Goal: Task Accomplishment & Management: Use online tool/utility

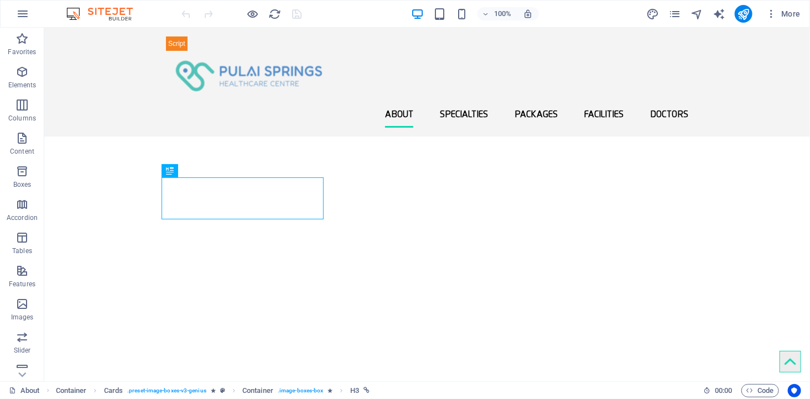
scroll to position [356, 0]
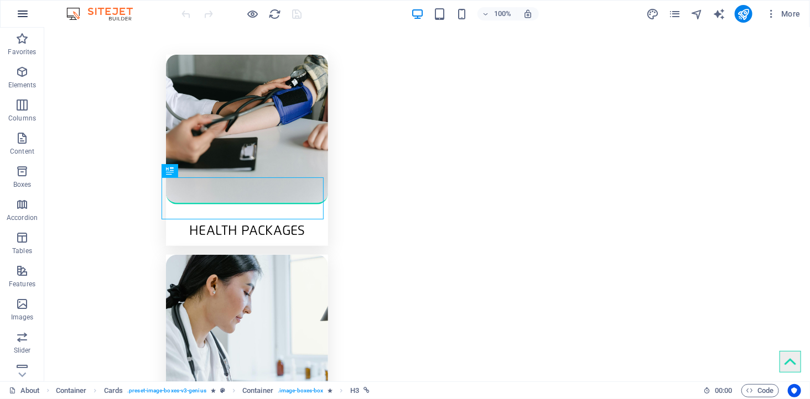
click at [23, 12] on icon "button" at bounding box center [22, 13] width 13 height 13
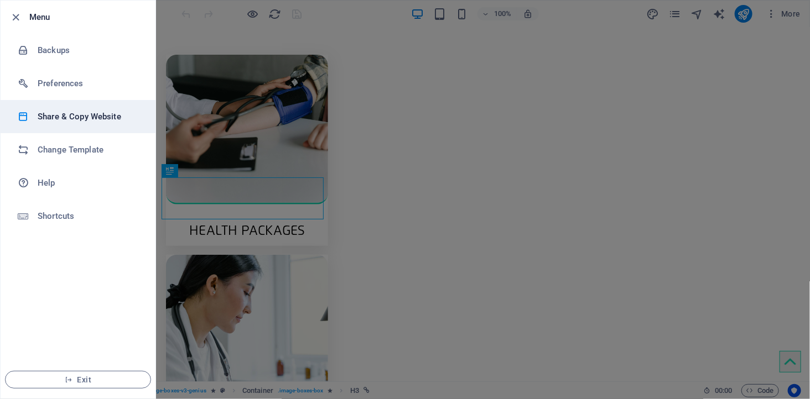
click at [85, 112] on h6 "Share & Copy Website" at bounding box center [89, 116] width 102 height 13
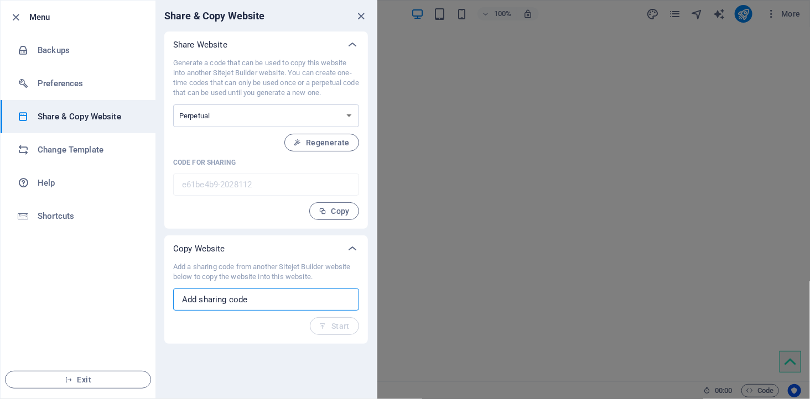
click at [278, 299] on input "text" at bounding box center [266, 300] width 186 height 22
click at [212, 116] on select "One-time Perpetual" at bounding box center [266, 116] width 186 height 23
click at [363, 18] on icon "close" at bounding box center [361, 16] width 13 height 13
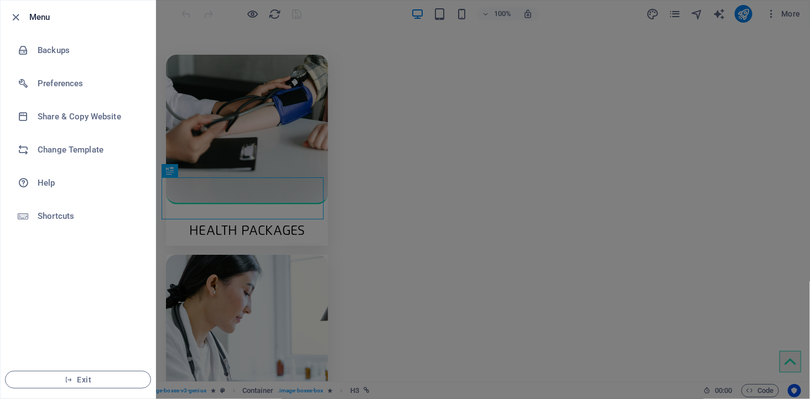
click at [778, 80] on div at bounding box center [405, 199] width 810 height 399
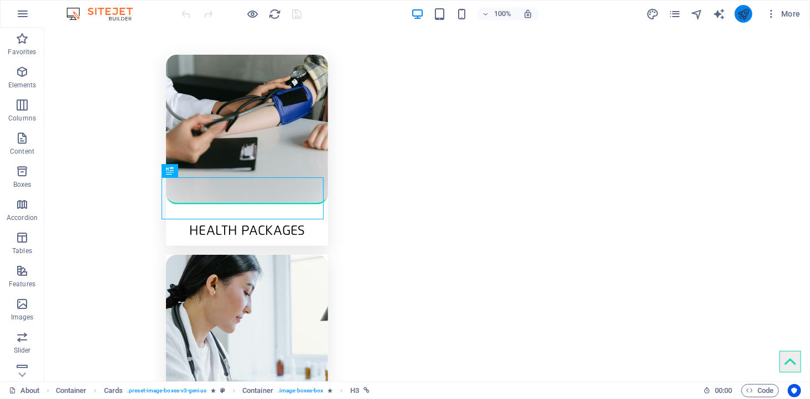
click at [748, 12] on icon "publish" at bounding box center [743, 14] width 13 height 13
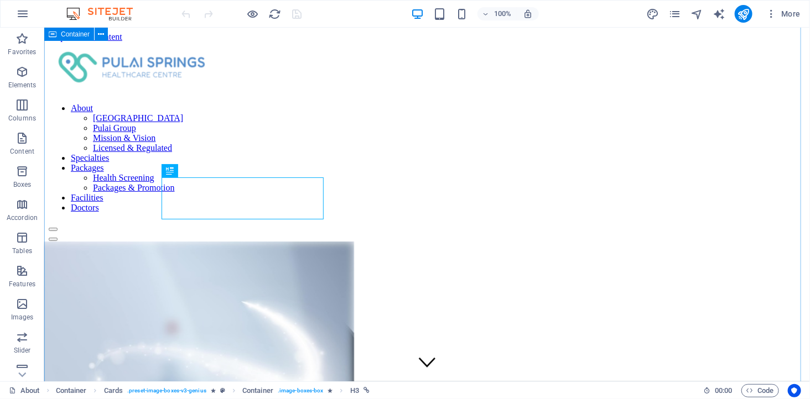
scroll to position [356, 0]
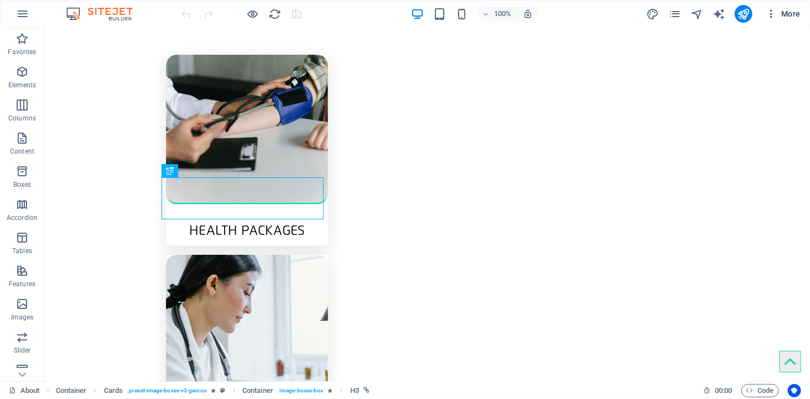
click at [770, 15] on icon "button" at bounding box center [770, 13] width 11 height 11
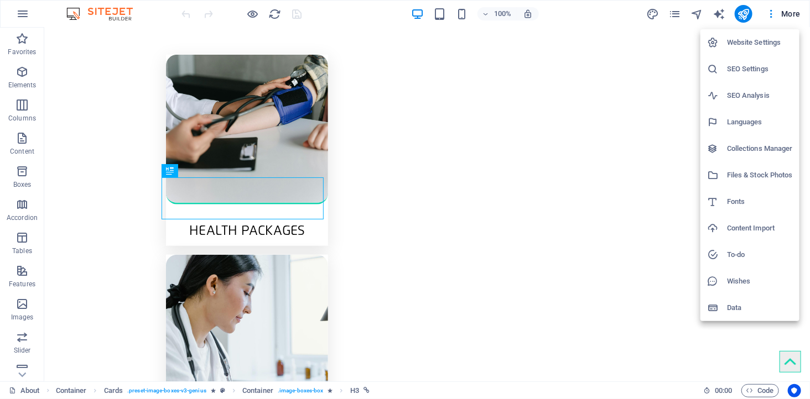
click at [755, 70] on h6 "SEO Settings" at bounding box center [760, 68] width 66 height 13
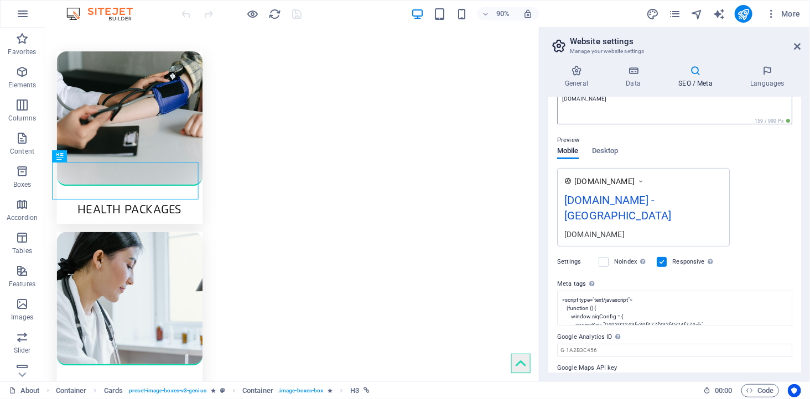
scroll to position [147, 0]
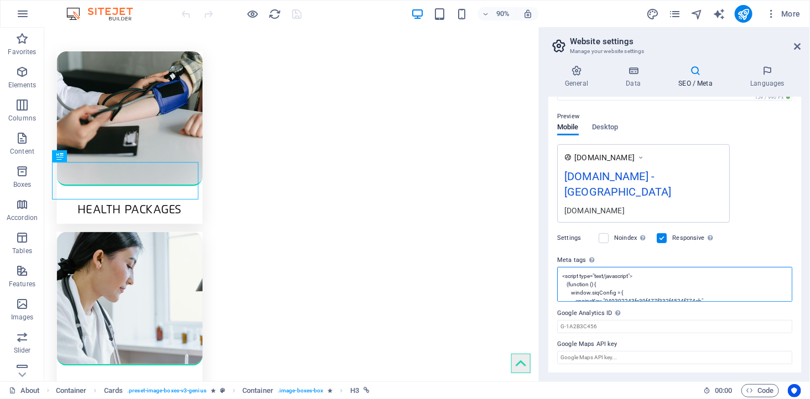
click at [649, 290] on textarea "<script type="text/javascript"> (function () { window.siqConfig = { engineKey: …" at bounding box center [674, 284] width 235 height 35
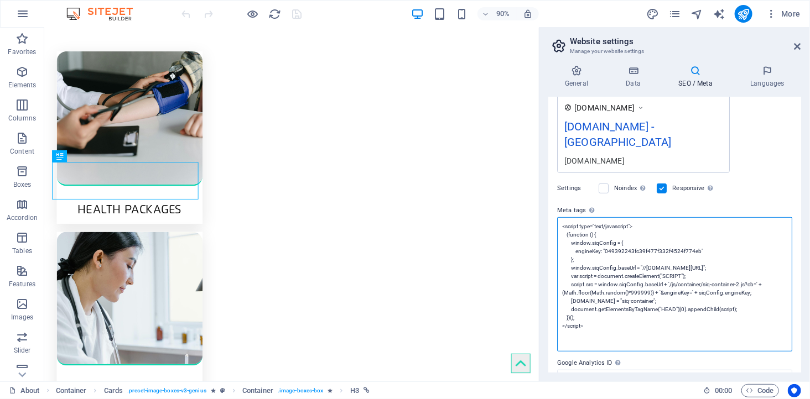
scroll to position [246, 0]
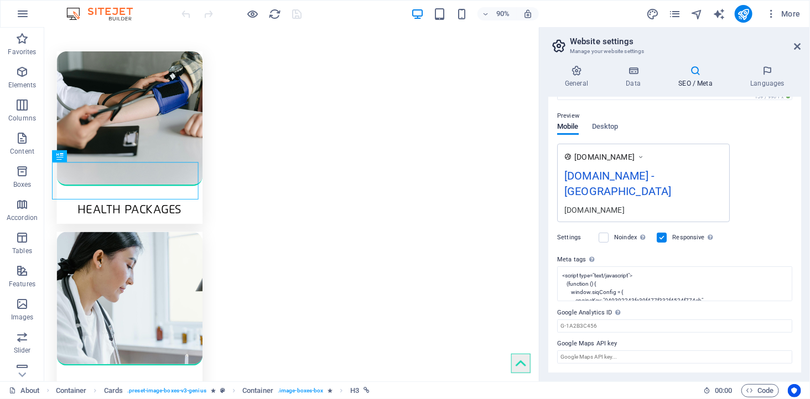
click at [761, 122] on div "Preview Mobile Desktop [DOMAIN_NAME] [DOMAIN_NAME] - Pulai Spring Healthcare Ce…" at bounding box center [674, 162] width 235 height 122
click at [628, 67] on icon at bounding box center [633, 70] width 48 height 11
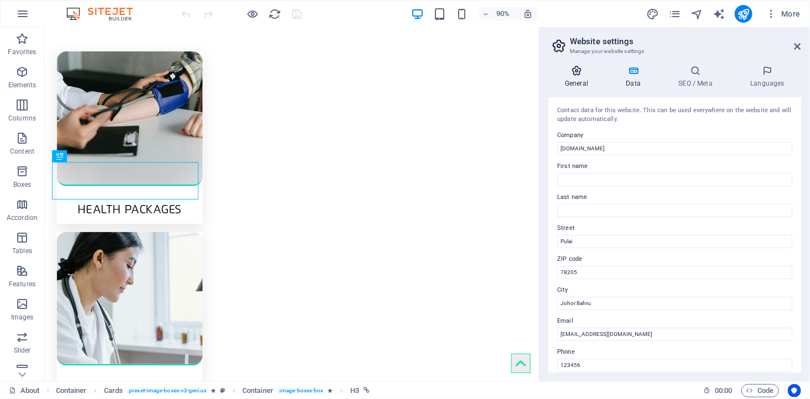
click at [571, 75] on icon at bounding box center [576, 70] width 56 height 11
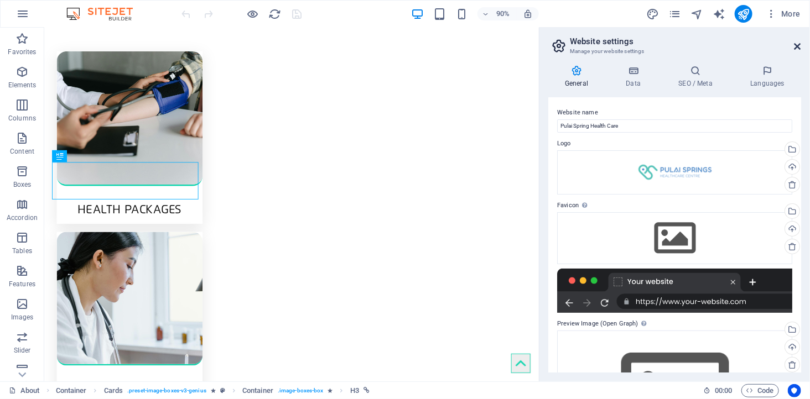
click at [794, 43] on icon at bounding box center [797, 46] width 7 height 9
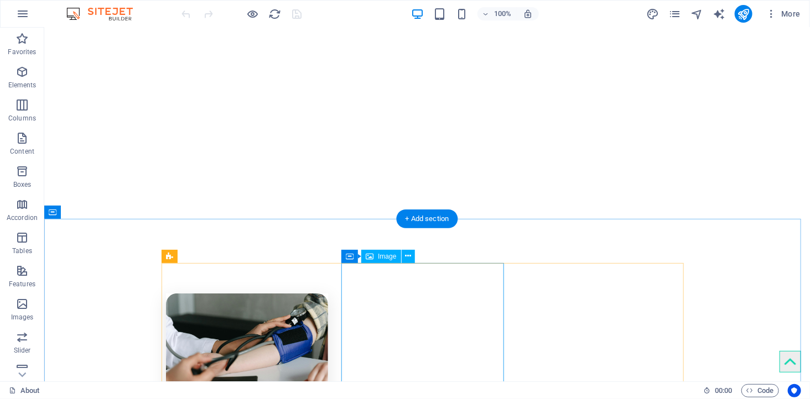
scroll to position [123, 0]
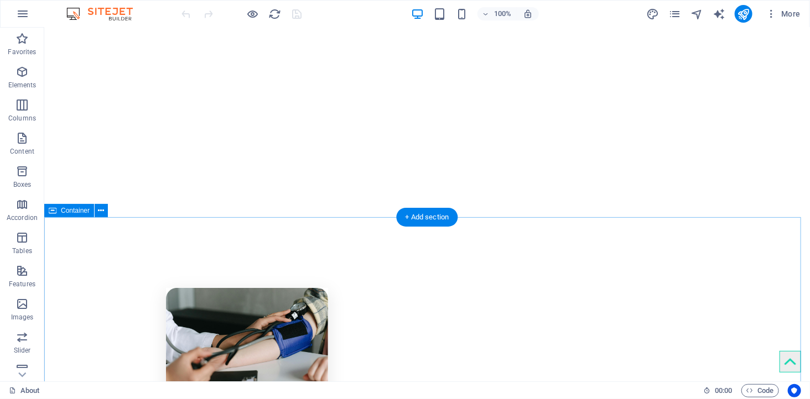
click at [20, 72] on icon "button" at bounding box center [21, 71] width 13 height 13
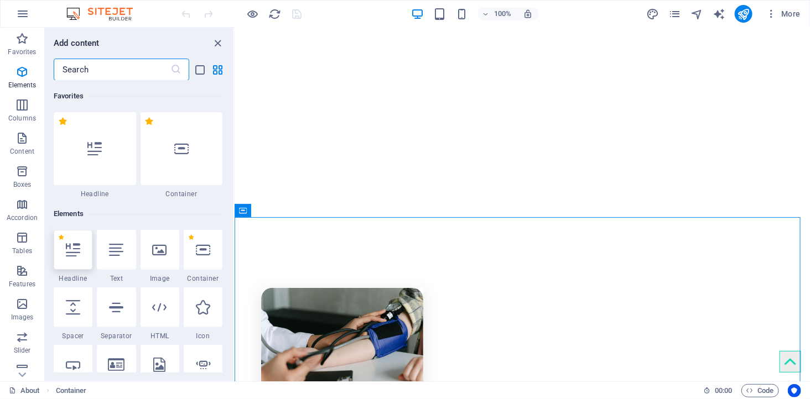
scroll to position [118, 0]
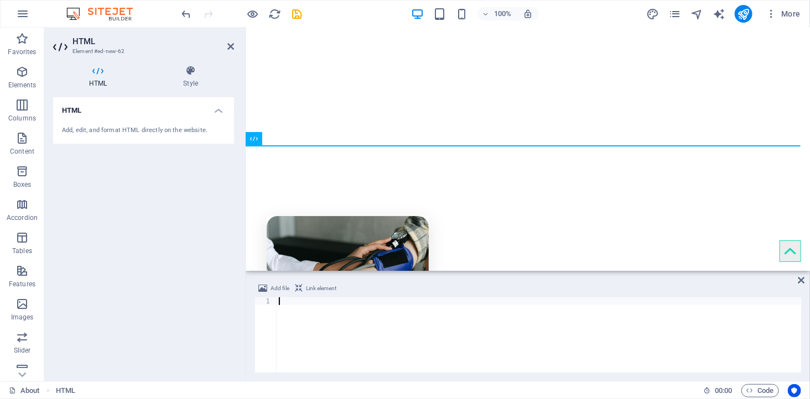
paste textarea "</form>"
type textarea "</form>"
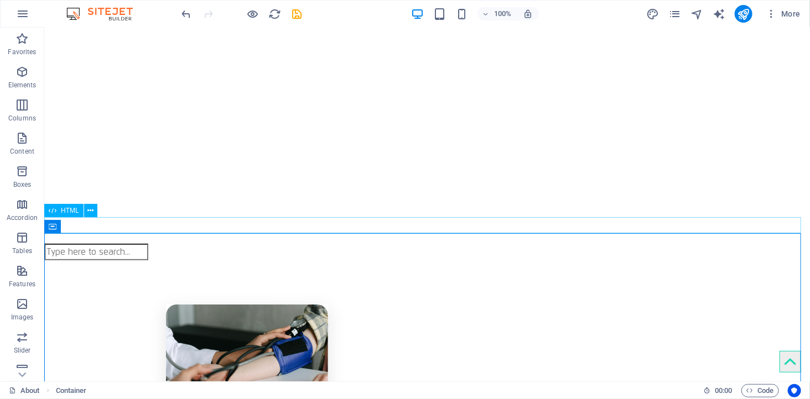
click at [172, 243] on div at bounding box center [426, 251] width 765 height 17
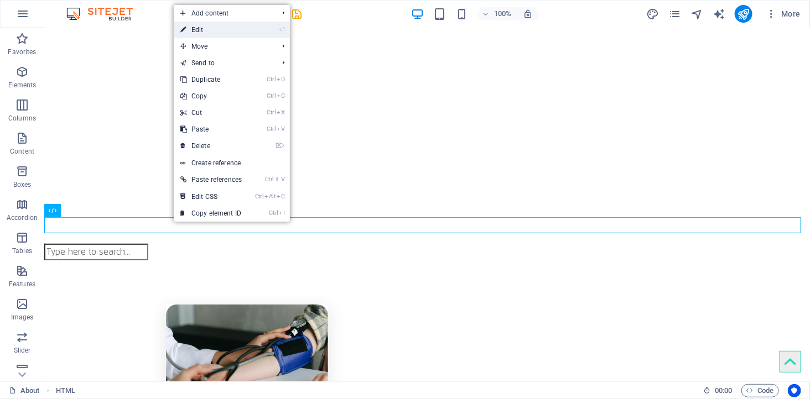
click at [213, 25] on link "⏎ Edit" at bounding box center [211, 30] width 75 height 17
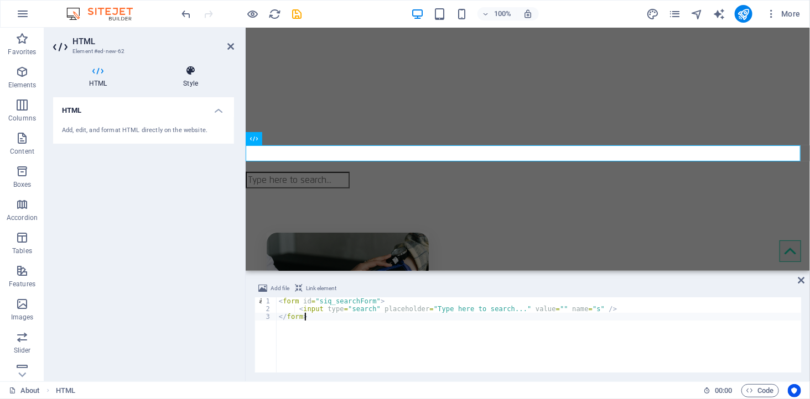
click at [188, 72] on icon at bounding box center [190, 70] width 87 height 11
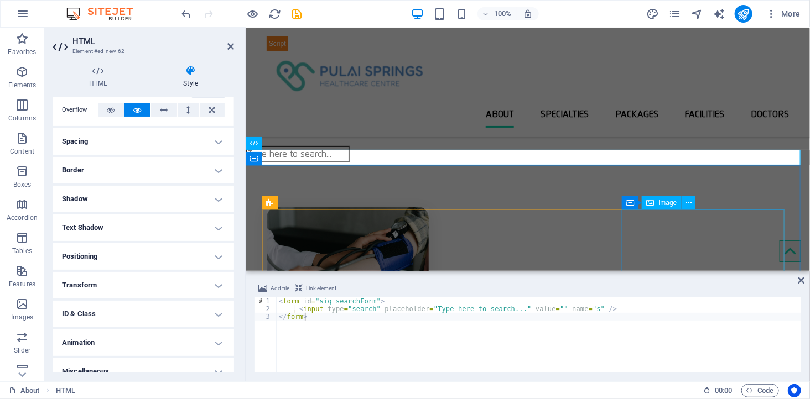
scroll to position [0, 0]
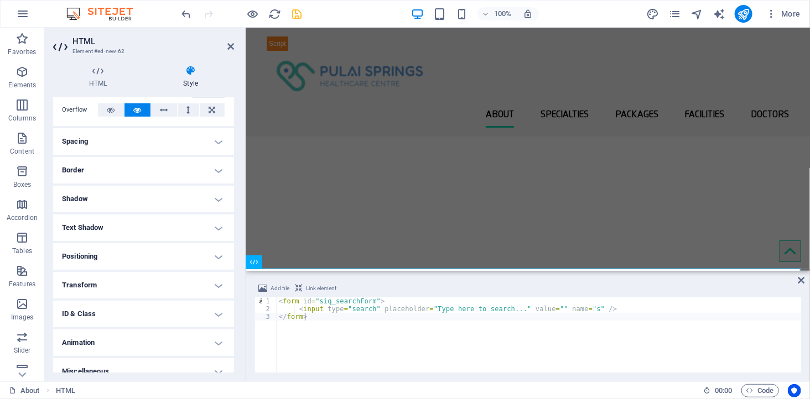
click at [298, 15] on icon "save" at bounding box center [297, 14] width 13 height 13
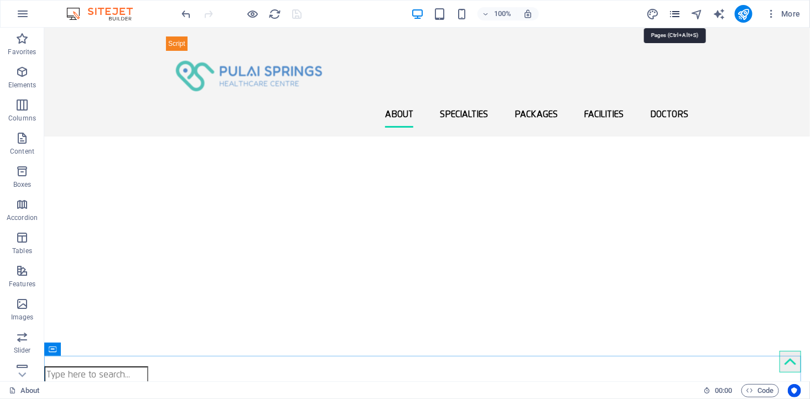
click at [677, 15] on icon "pages" at bounding box center [674, 14] width 13 height 13
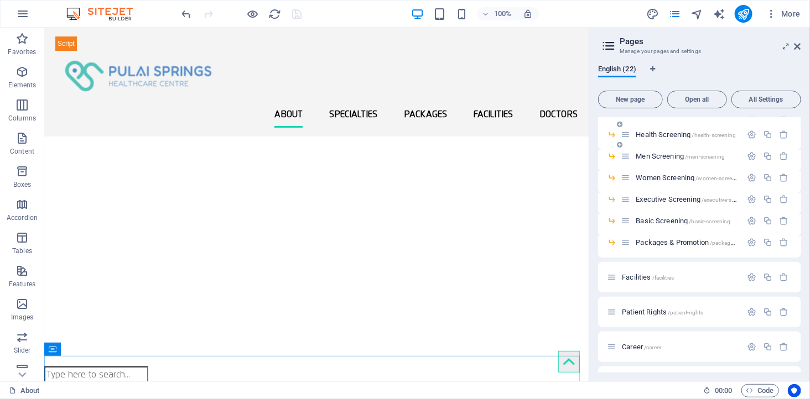
scroll to position [192, 0]
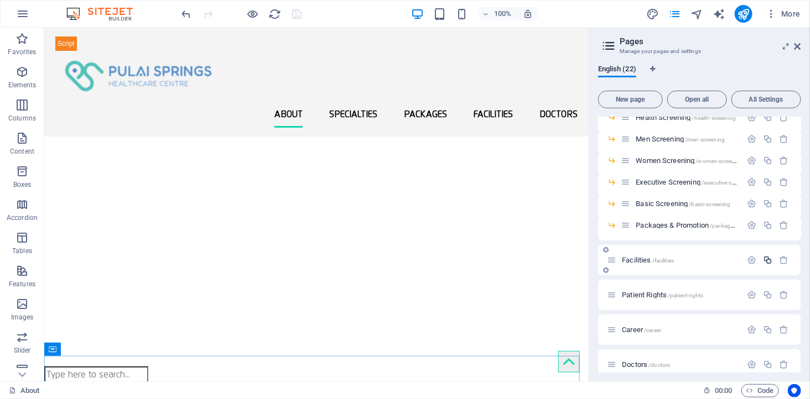
click at [766, 257] on icon "button" at bounding box center [767, 259] width 9 height 9
type input "search"
type input "/search"
type input "search"
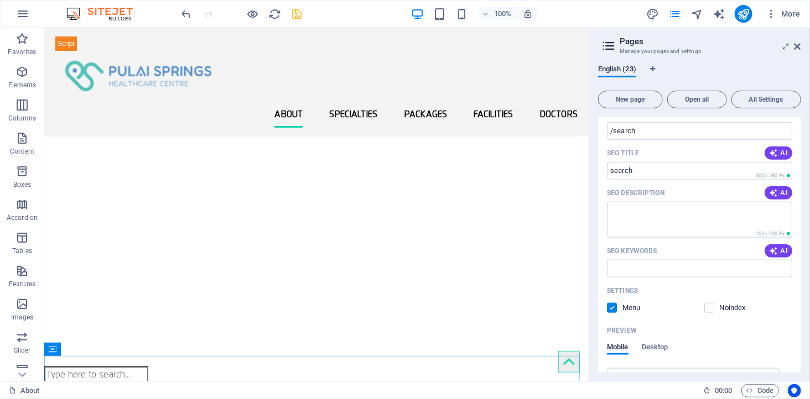
scroll to position [439, 0]
type input "search"
click at [612, 303] on label at bounding box center [612, 307] width 10 height 10
click at [0, 0] on input "checkbox" at bounding box center [0, 0] width 0 height 0
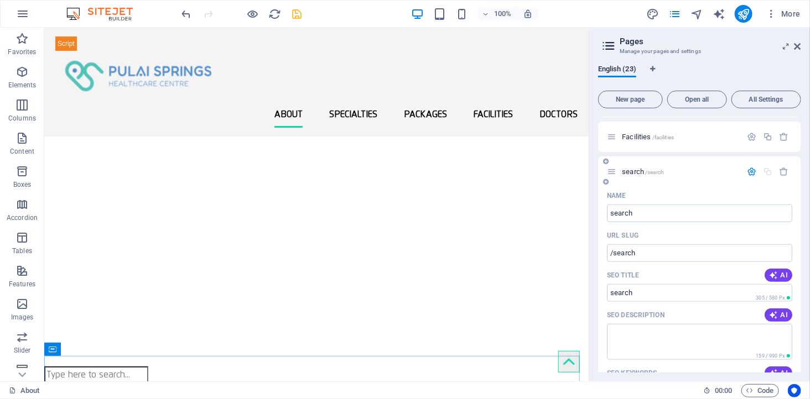
click at [684, 191] on div "Name" at bounding box center [699, 196] width 185 height 18
click at [631, 170] on span "search /search" at bounding box center [643, 172] width 42 height 8
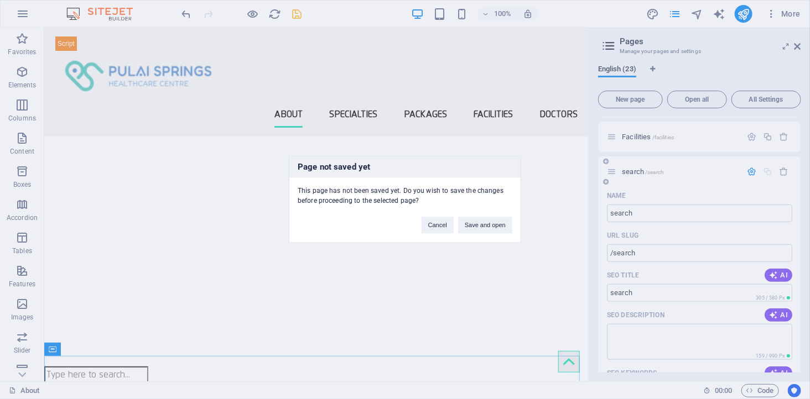
click at [631, 170] on div "Page not saved yet This page has not been saved yet. Do you wish to save the ch…" at bounding box center [405, 199] width 810 height 399
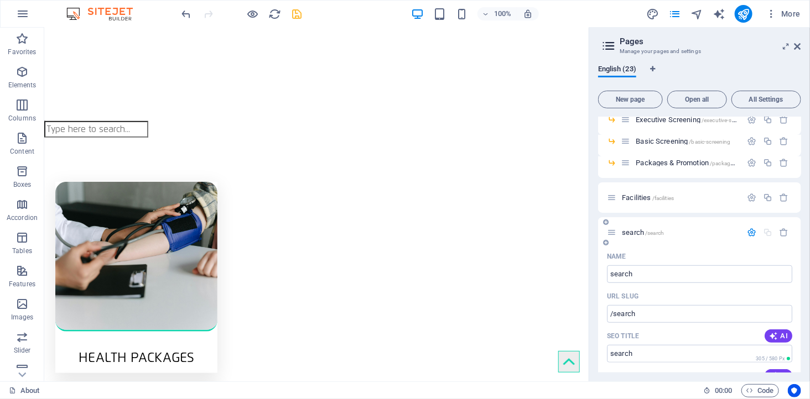
scroll to position [254, 0]
click at [634, 233] on span "search /search" at bounding box center [643, 233] width 42 height 8
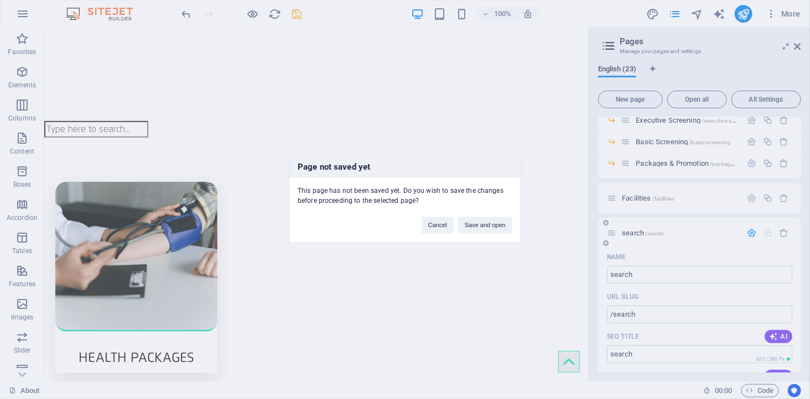
click at [634, 233] on div "Page not saved yet This page has not been saved yet. Do you wish to save the ch…" at bounding box center [405, 199] width 810 height 399
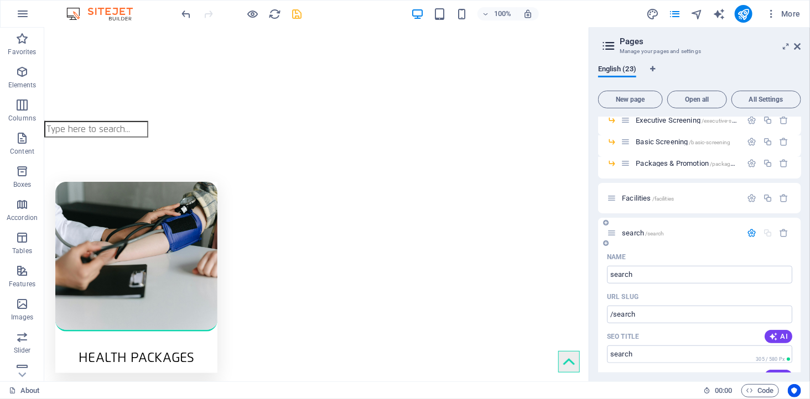
click at [748, 234] on icon "button" at bounding box center [751, 232] width 9 height 9
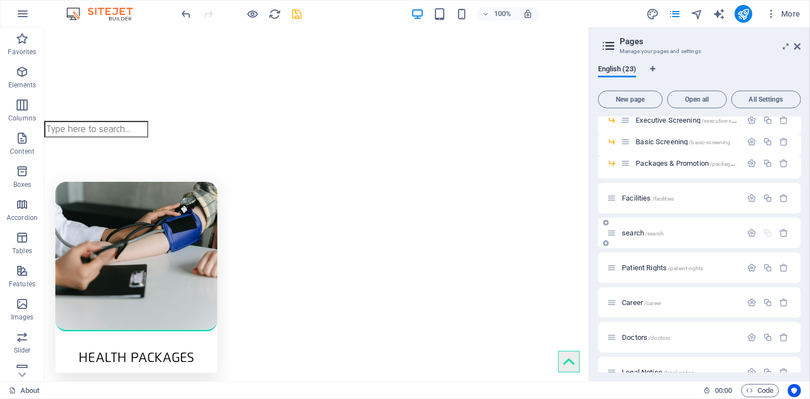
click at [637, 232] on span "search /search" at bounding box center [643, 233] width 42 height 8
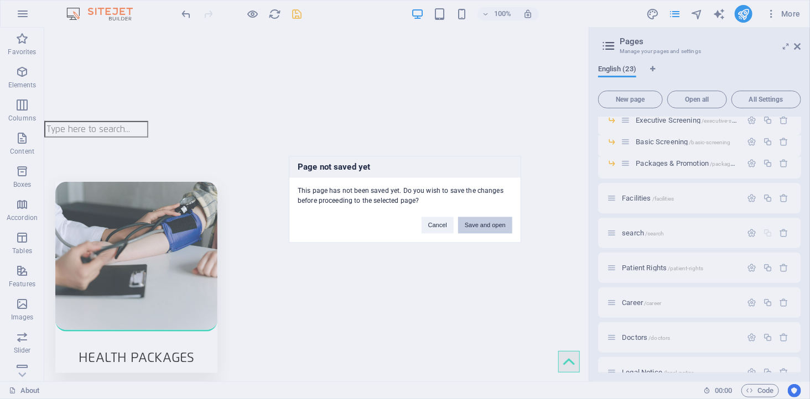
click at [484, 224] on button "Save and open" at bounding box center [485, 225] width 54 height 17
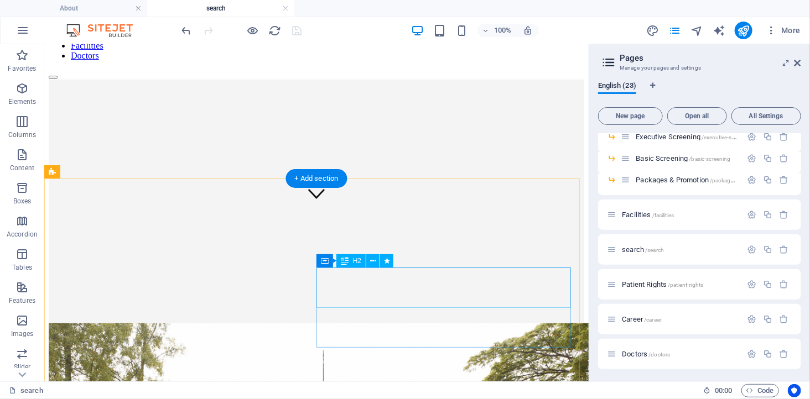
scroll to position [184, 0]
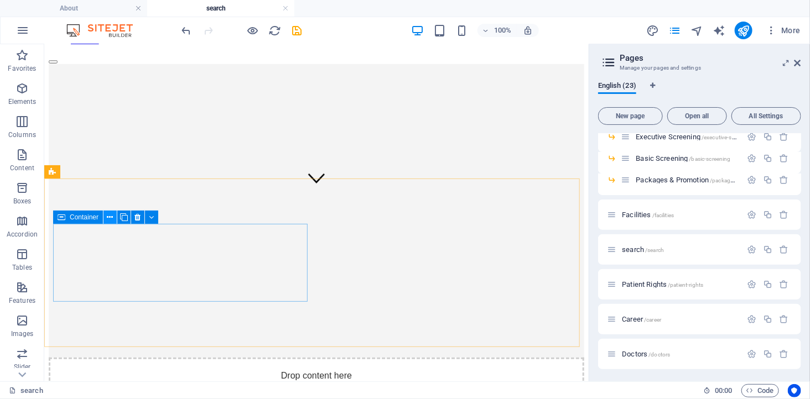
click at [109, 216] on icon at bounding box center [110, 218] width 6 height 12
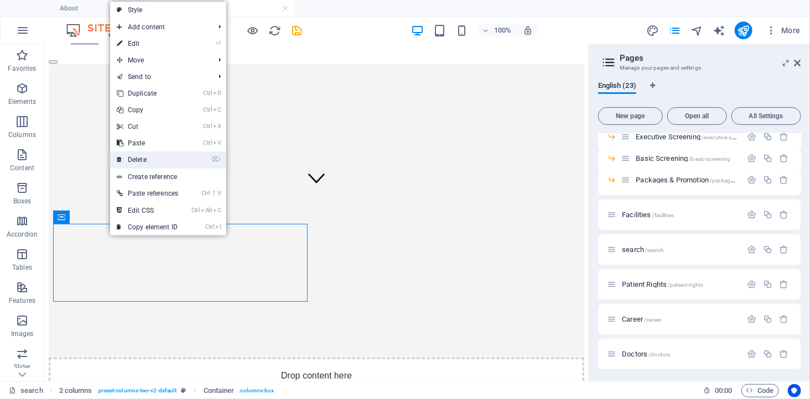
click at [153, 155] on link "⌦ Delete" at bounding box center [147, 160] width 75 height 17
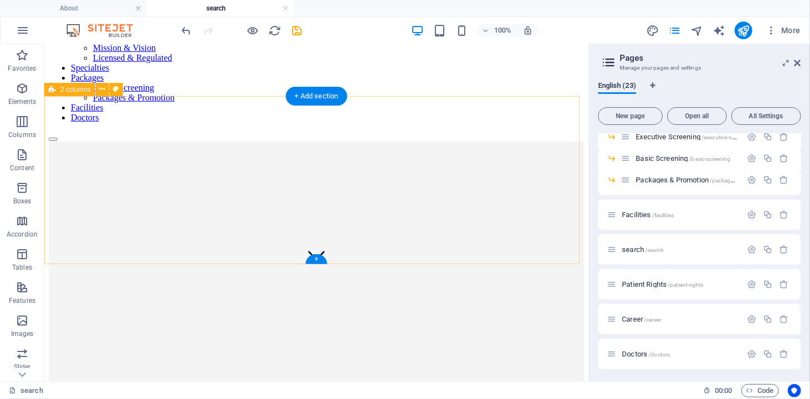
scroll to position [61, 0]
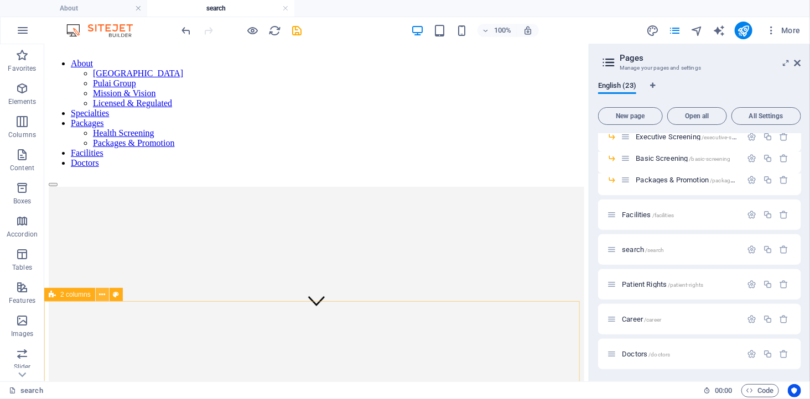
click at [101, 295] on icon at bounding box center [102, 295] width 6 height 12
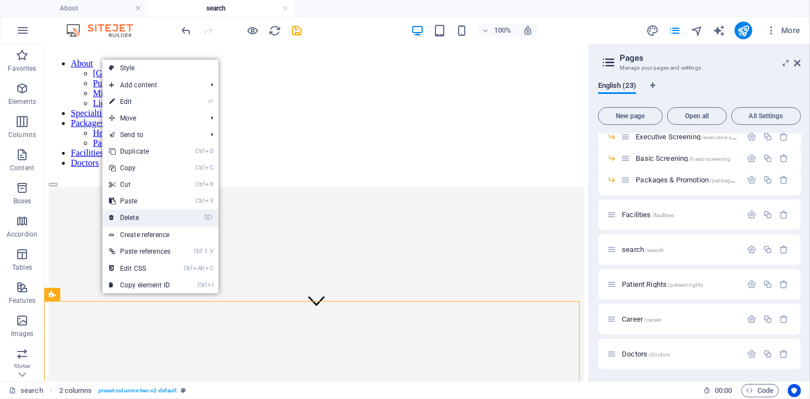
click at [141, 216] on link "⌦ Delete" at bounding box center [139, 218] width 75 height 17
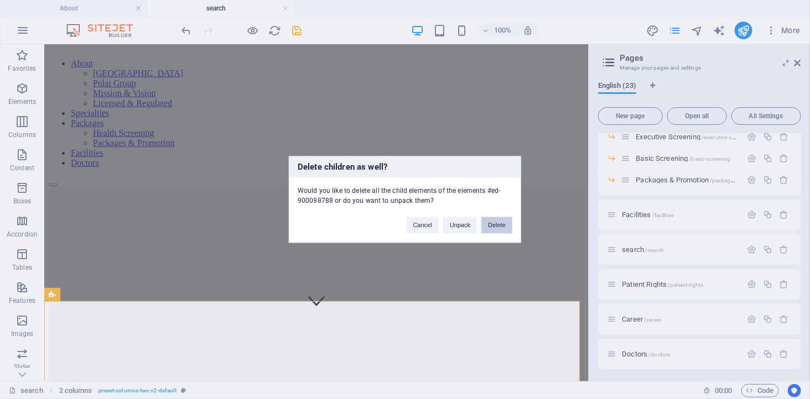
click at [494, 223] on button "Delete" at bounding box center [496, 225] width 31 height 17
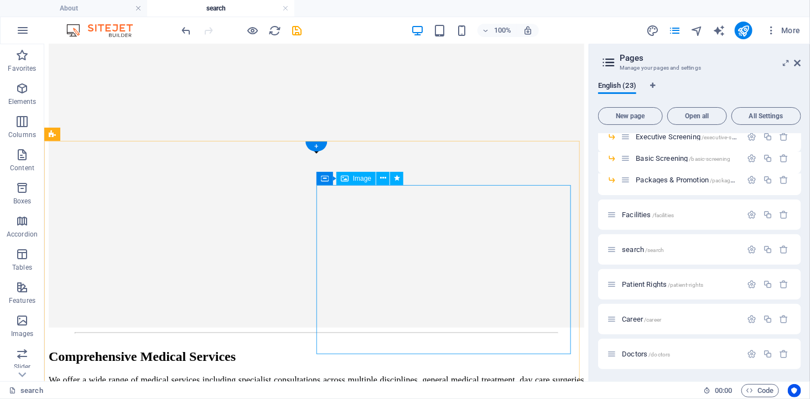
scroll to position [246, 0]
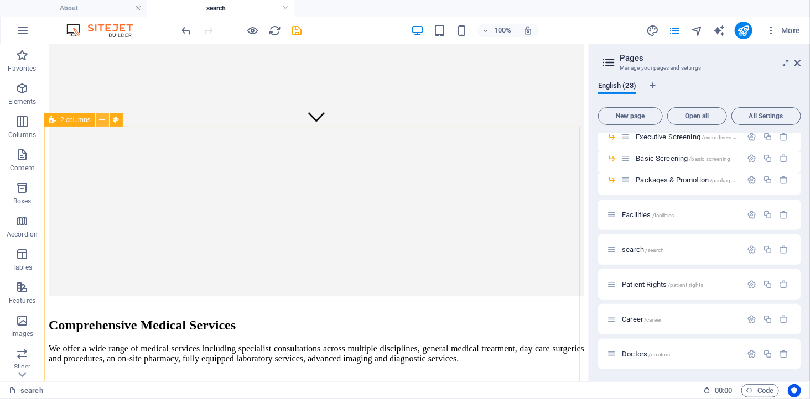
click at [102, 118] on icon at bounding box center [102, 120] width 6 height 12
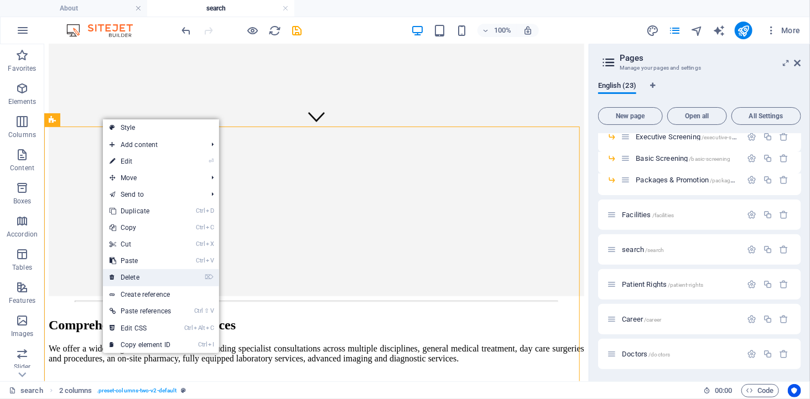
click at [144, 274] on link "⌦ Delete" at bounding box center [140, 277] width 75 height 17
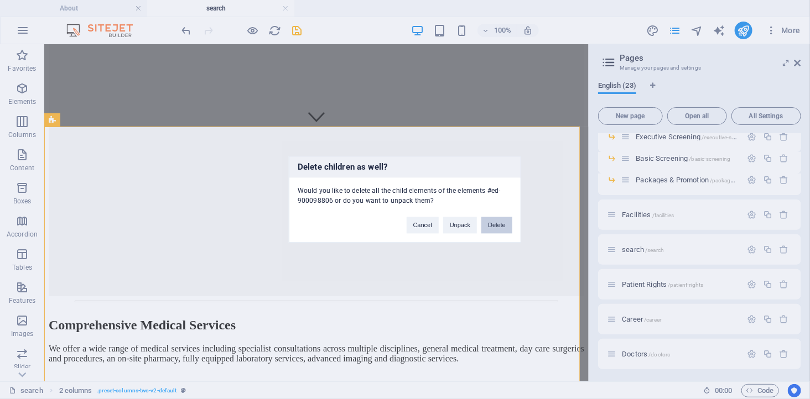
click at [506, 226] on button "Delete" at bounding box center [496, 225] width 31 height 17
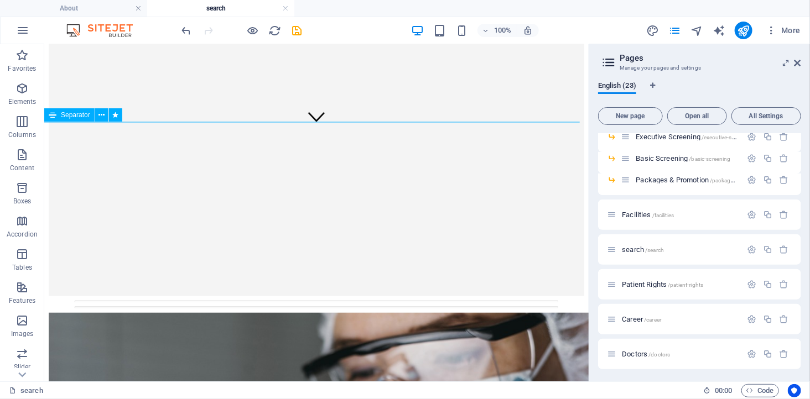
click at [170, 300] on div at bounding box center [315, 301] width 535 height 2
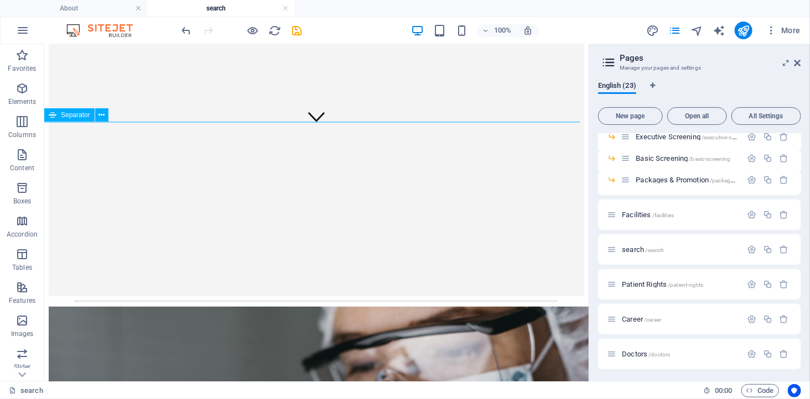
click at [169, 300] on div at bounding box center [315, 301] width 535 height 2
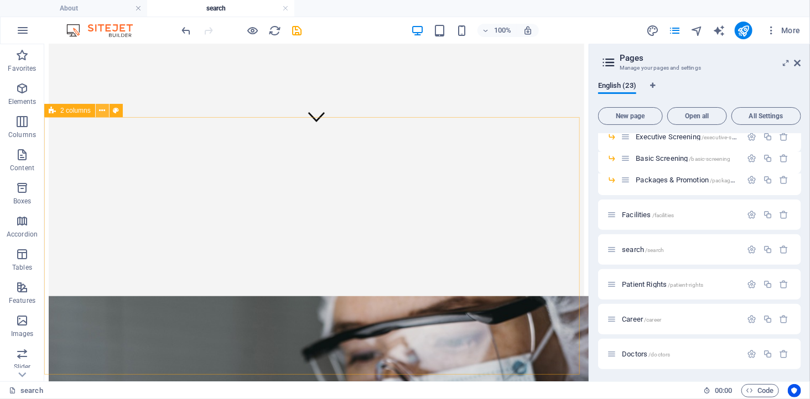
click at [101, 111] on icon at bounding box center [102, 111] width 6 height 12
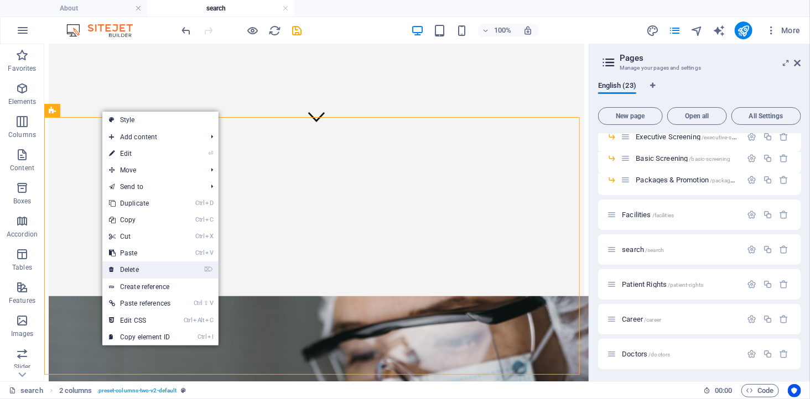
click at [134, 264] on link "⌦ Delete" at bounding box center [139, 270] width 75 height 17
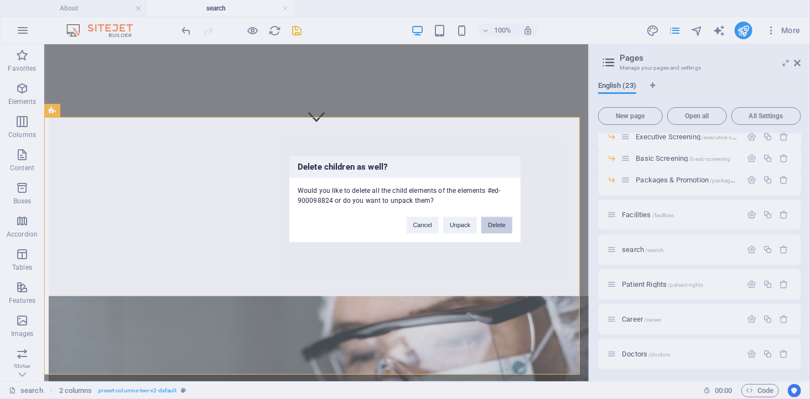
click at [500, 227] on button "Delete" at bounding box center [496, 225] width 31 height 17
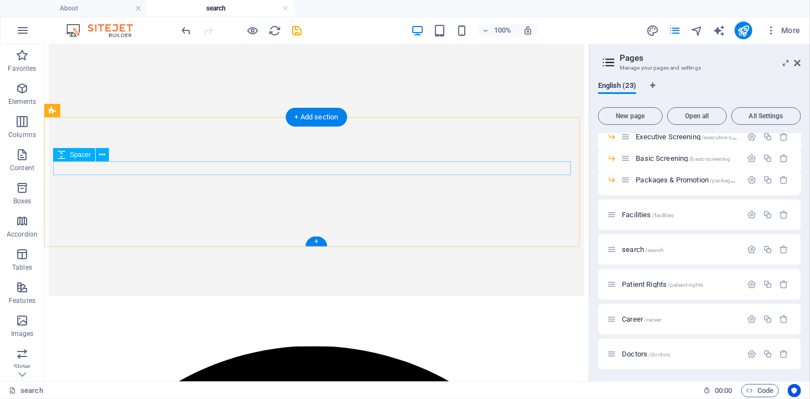
click at [247, 296] on div at bounding box center [315, 303] width 535 height 14
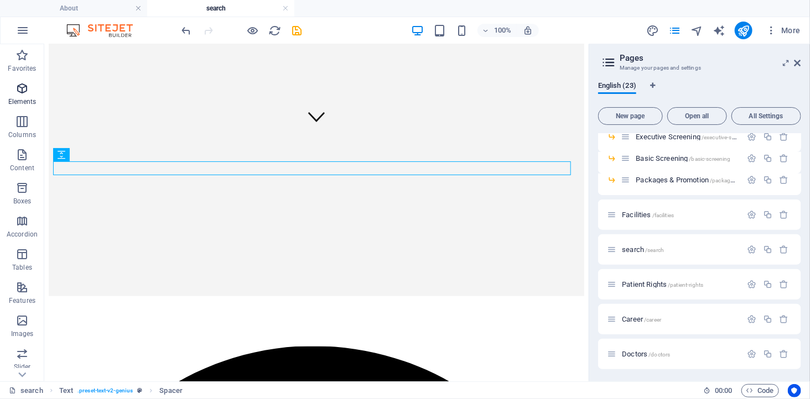
click at [25, 95] on icon "button" at bounding box center [21, 88] width 13 height 13
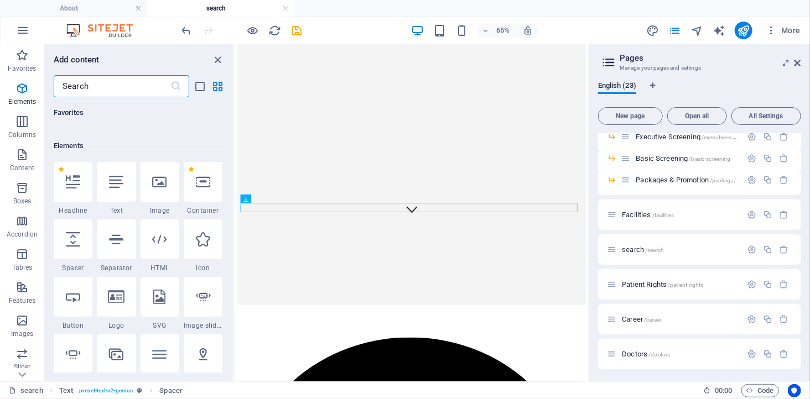
scroll to position [118, 0]
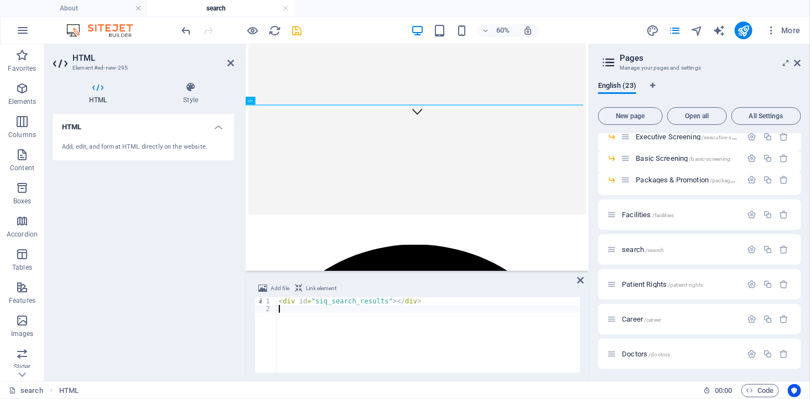
click at [299, 29] on icon "save" at bounding box center [297, 30] width 13 height 13
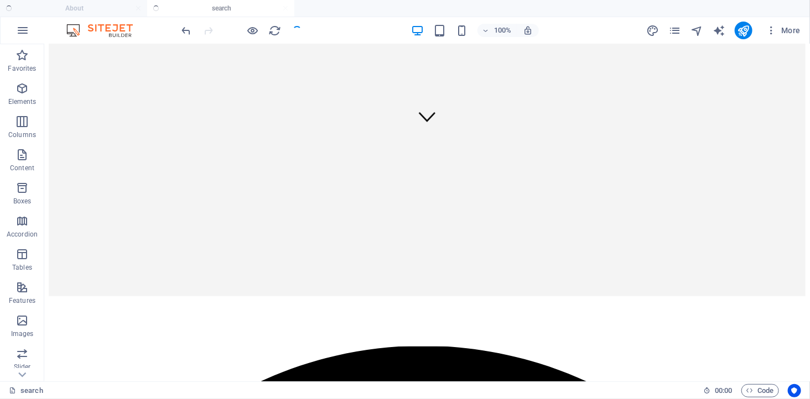
scroll to position [128, 0]
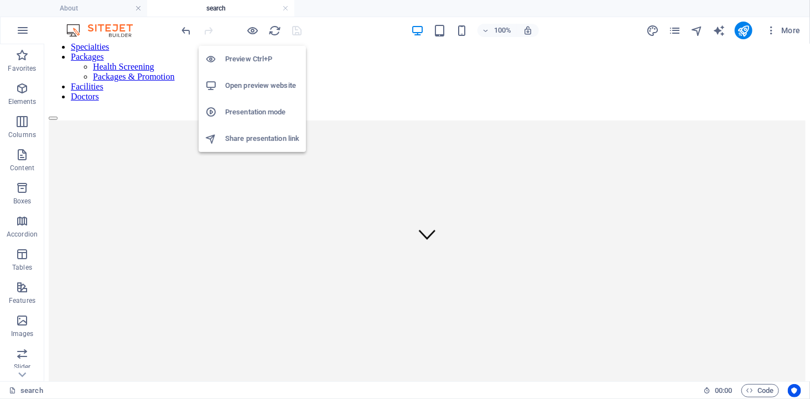
click at [253, 85] on h6 "Open preview website" at bounding box center [262, 85] width 74 height 13
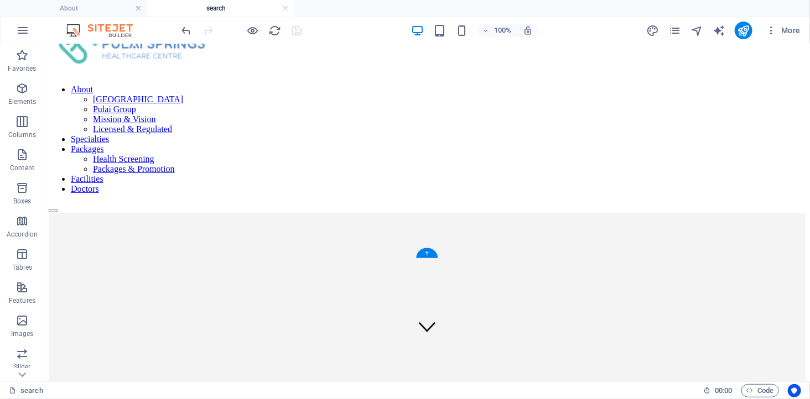
scroll to position [0, 0]
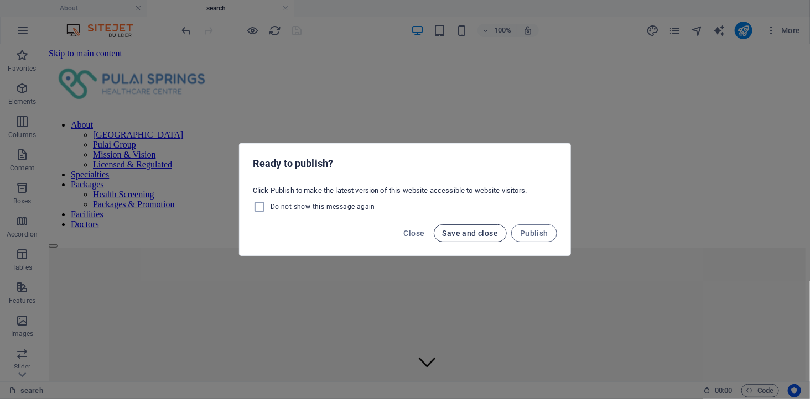
click at [473, 233] on span "Save and close" at bounding box center [470, 233] width 56 height 9
